Goal: Find specific page/section: Find specific page/section

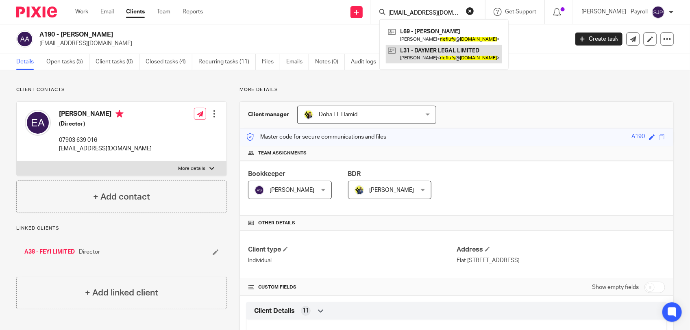
type input "[EMAIL_ADDRESS][DOMAIN_NAME]"
click at [426, 52] on link at bounding box center [444, 54] width 116 height 19
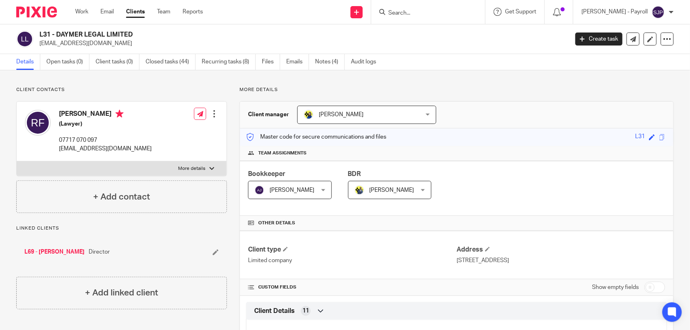
click at [405, 9] on form at bounding box center [430, 12] width 87 height 10
click at [412, 13] on input "Search" at bounding box center [423, 13] width 73 height 7
click button "submit" at bounding box center [0, 0] width 0 height 0
click at [420, 10] on input "C20" at bounding box center [423, 13] width 73 height 7
click button "submit" at bounding box center [0, 0] width 0 height 0
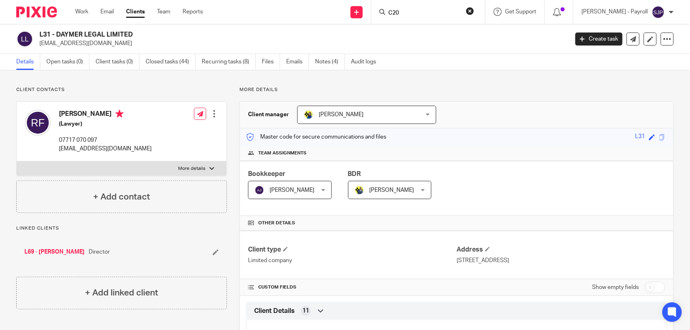
click at [420, 10] on input "C20" at bounding box center [423, 13] width 73 height 7
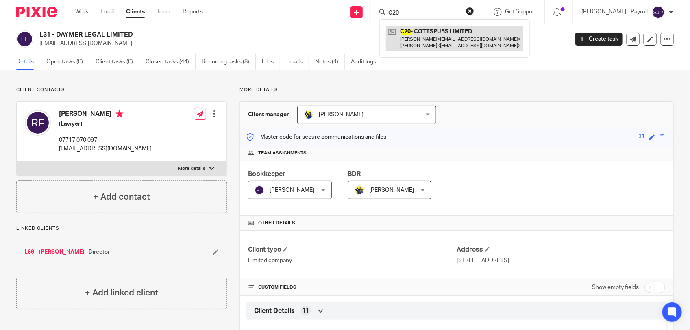
type input "C20"
click at [432, 41] on link at bounding box center [454, 38] width 137 height 25
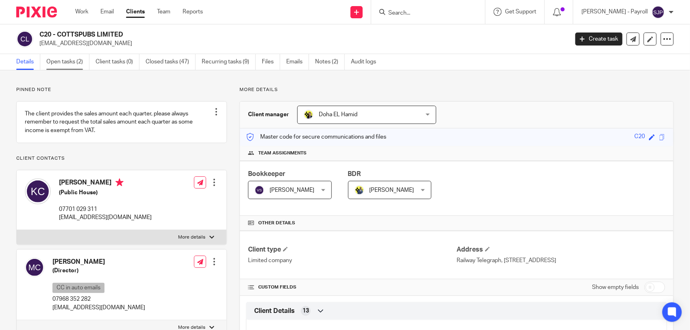
click at [75, 57] on link "Open tasks (2)" at bounding box center [67, 62] width 43 height 16
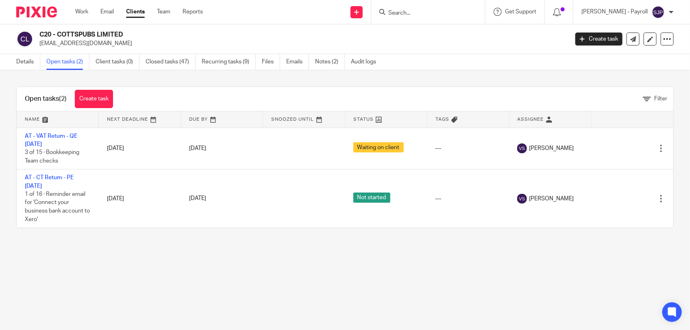
click at [90, 35] on h2 "C20 - COTTSPUBS LIMITED" at bounding box center [248, 34] width 419 height 9
click at [32, 61] on link "Details" at bounding box center [28, 62] width 24 height 16
